Goal: Task Accomplishment & Management: Use online tool/utility

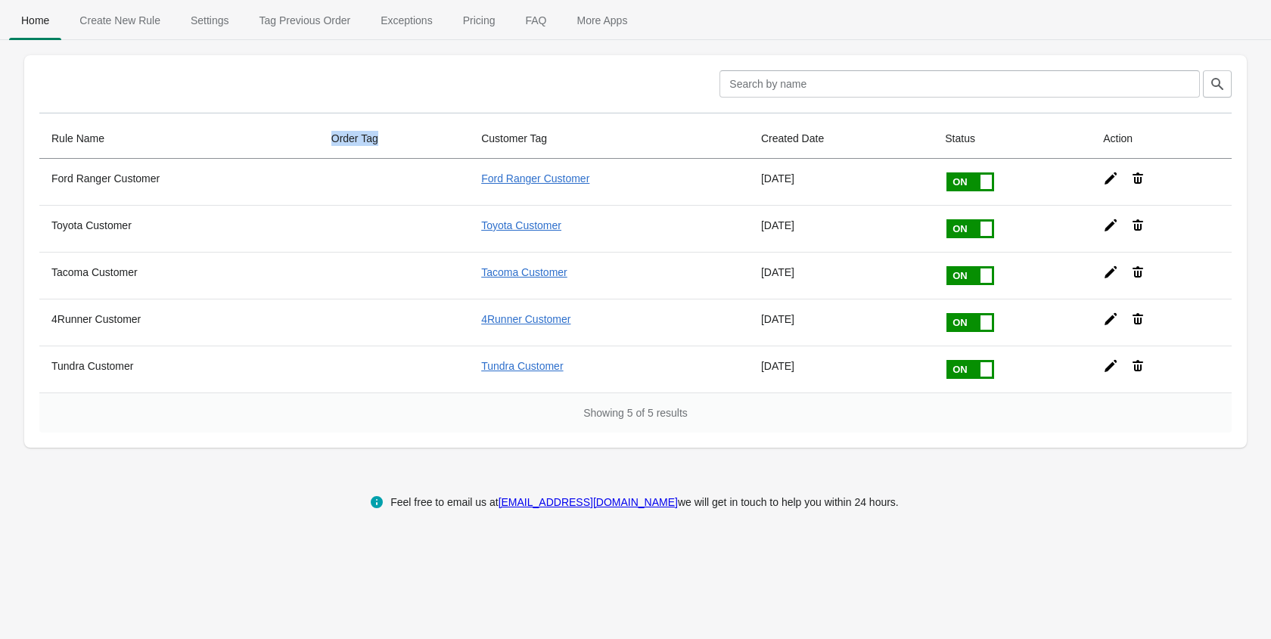
drag, startPoint x: 318, startPoint y: 140, endPoint x: 392, endPoint y: 141, distance: 73.4
click at [392, 141] on tr "Rule Name Order Tag Customer Tag Created Date Status Action" at bounding box center [635, 139] width 1192 height 40
click at [124, 19] on span "Create New Rule" at bounding box center [119, 20] width 105 height 27
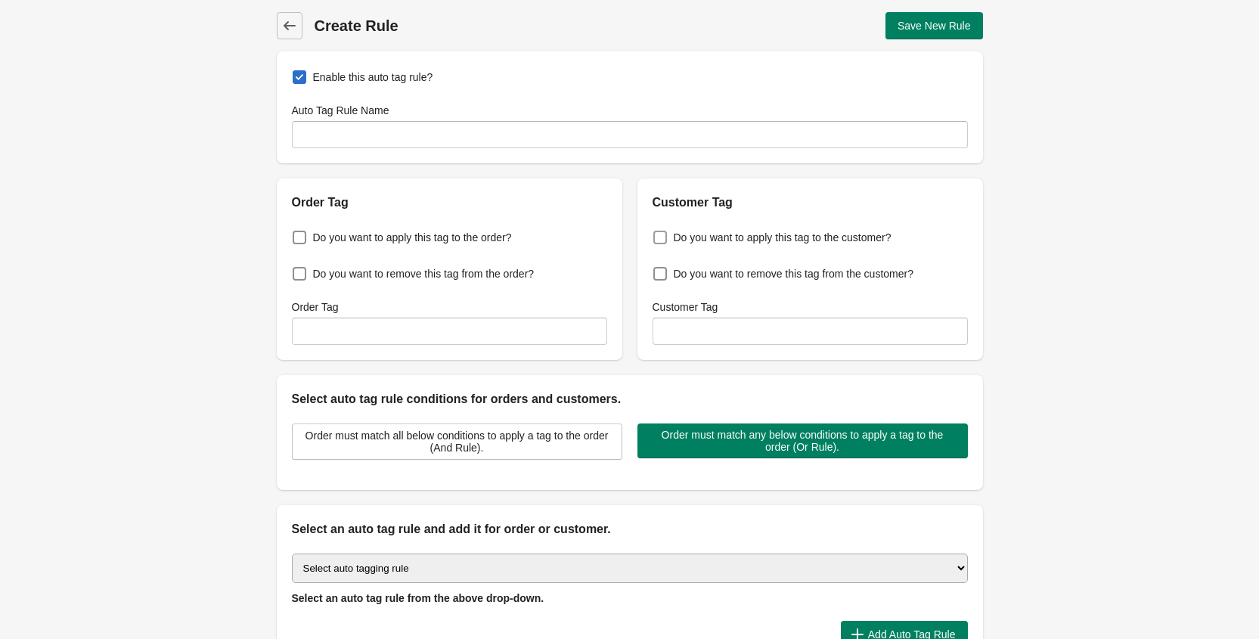
click at [690, 236] on span "Do you want to apply this tag to the customer?" at bounding box center [783, 237] width 218 height 15
click at [657, 234] on input "Do you want to apply this tag to the customer?" at bounding box center [657, 233] width 1 height 1
checkbox input "true"
click at [706, 325] on input "Customer Tag" at bounding box center [810, 331] width 315 height 27
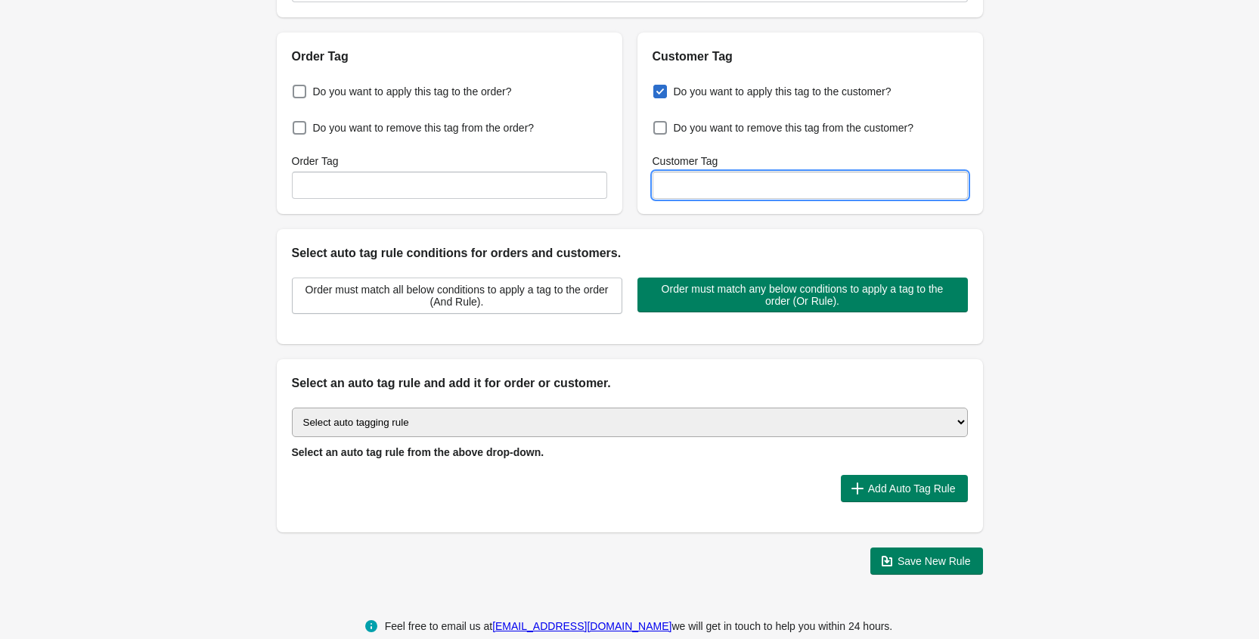
scroll to position [172, 0]
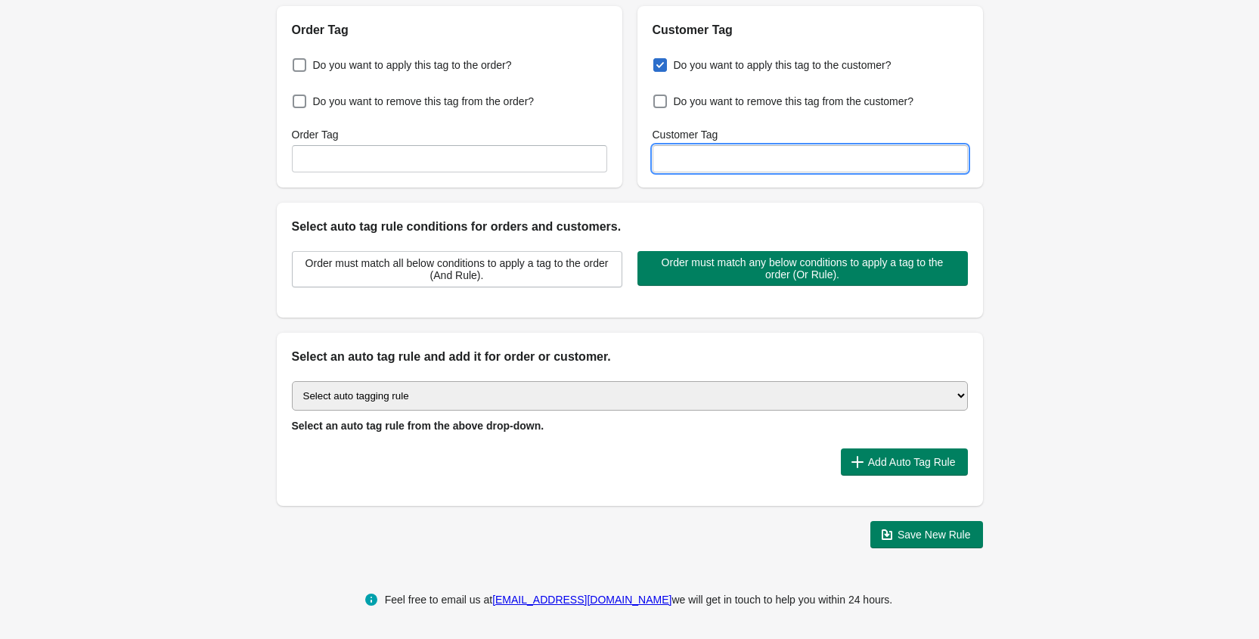
click at [418, 394] on select "Select auto tagging rule Tag by order amount Tag based on the order count (Volu…" at bounding box center [630, 396] width 676 height 30
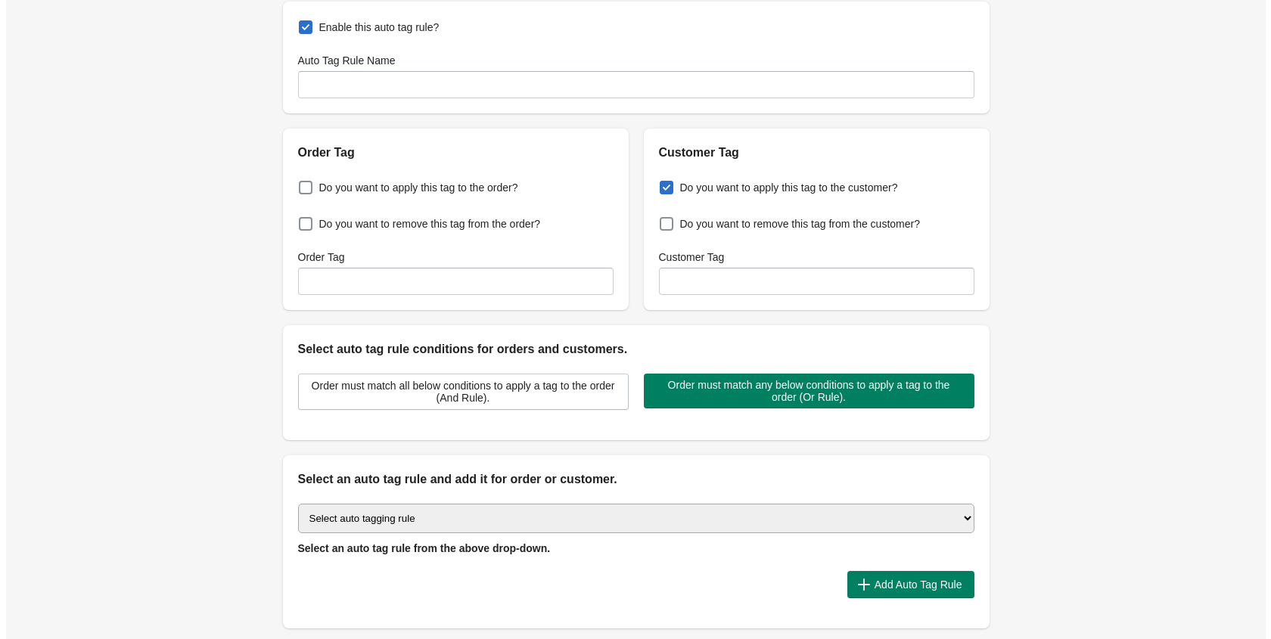
scroll to position [0, 0]
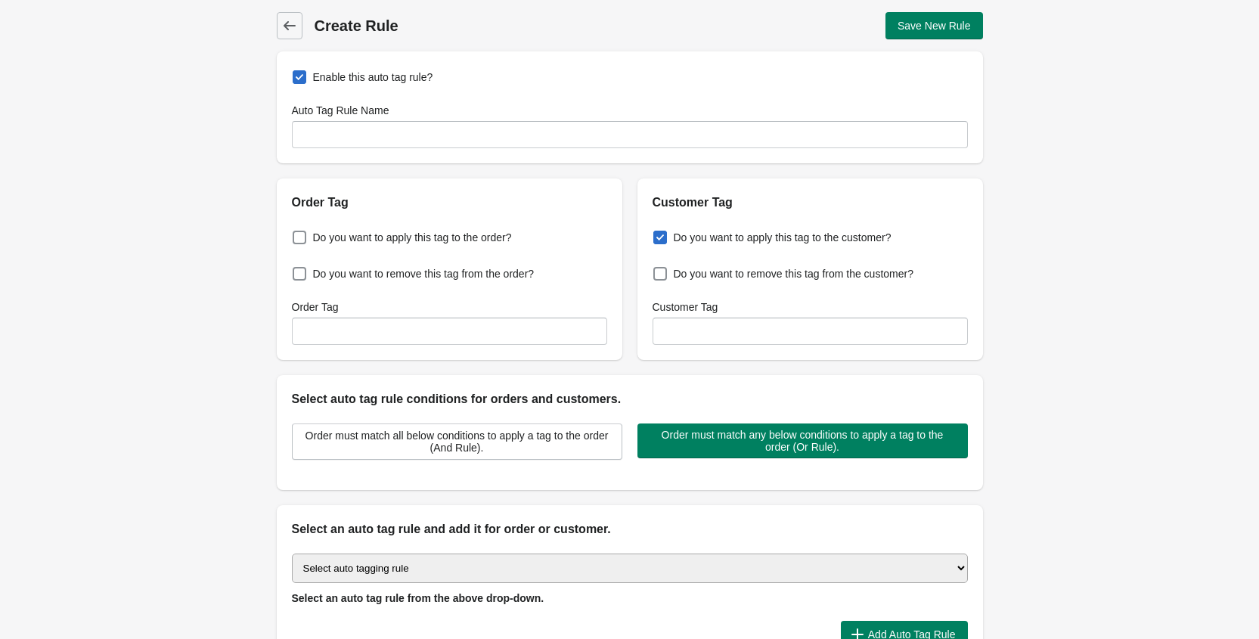
click at [298, 23] on span "Back" at bounding box center [289, 25] width 21 height 21
